Goal: Find specific page/section: Find specific page/section

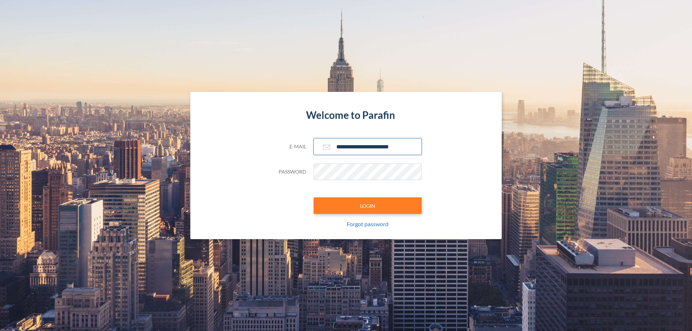
type input "**********"
click at [368, 206] on button "LOGIN" at bounding box center [368, 206] width 108 height 17
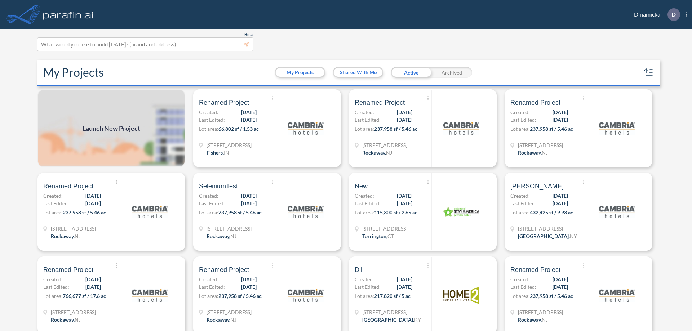
scroll to position [2, 0]
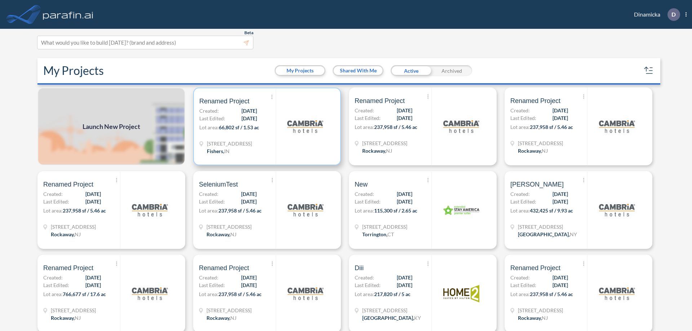
click at [266, 127] on p "Lot area: 66,802 sf / 1.53 ac" at bounding box center [237, 129] width 76 height 10
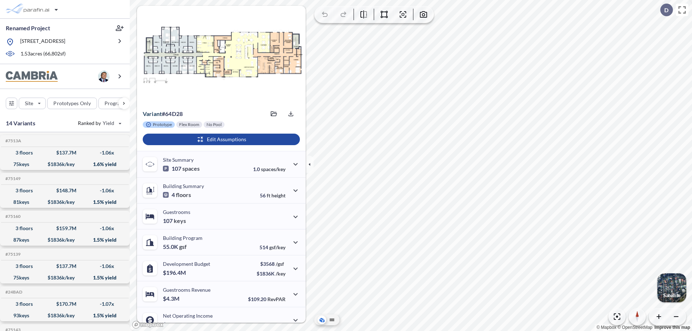
scroll to position [36, 0]
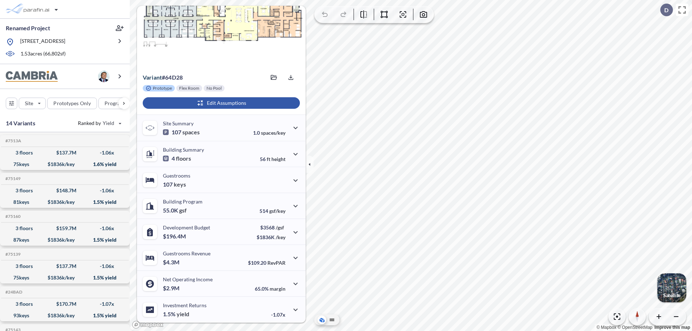
click at [220, 103] on div "button" at bounding box center [221, 103] width 157 height 12
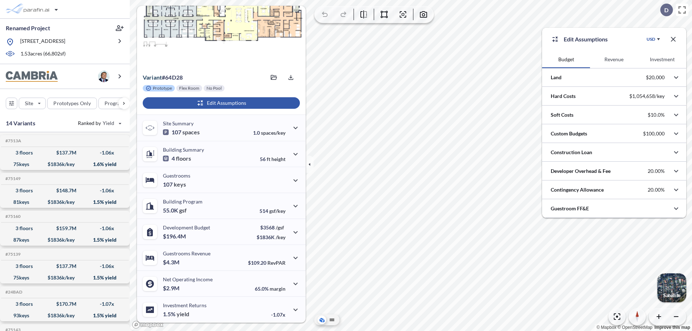
click at [614, 59] on button "Revenue" at bounding box center [614, 59] width 48 height 17
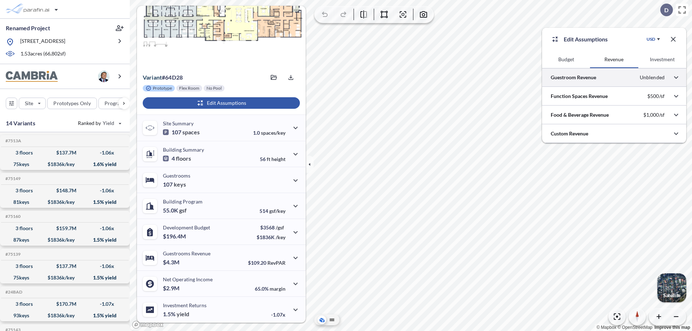
click at [614, 78] on div at bounding box center [614, 77] width 144 height 18
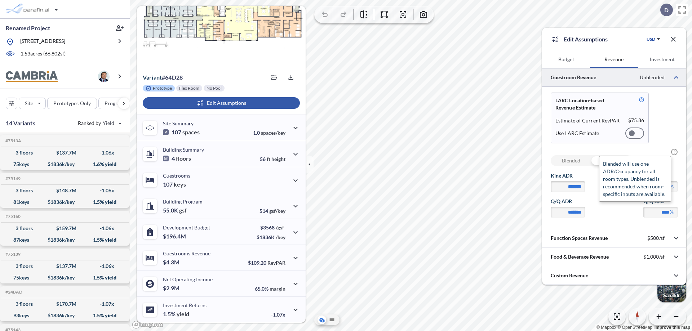
click at [675, 152] on span "?" at bounding box center [674, 152] width 6 height 6
